Goal: Manage account settings

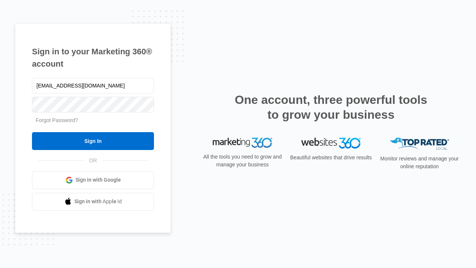
type input "[EMAIL_ADDRESS][DOMAIN_NAME]"
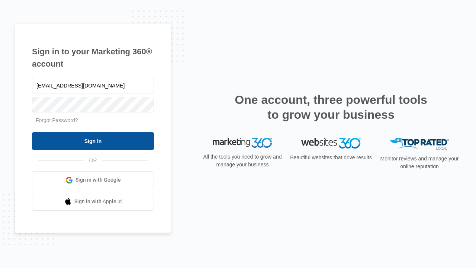
click at [93, 141] on input "Sign In" at bounding box center [93, 141] width 122 height 18
